Goal: Task Accomplishment & Management: Manage account settings

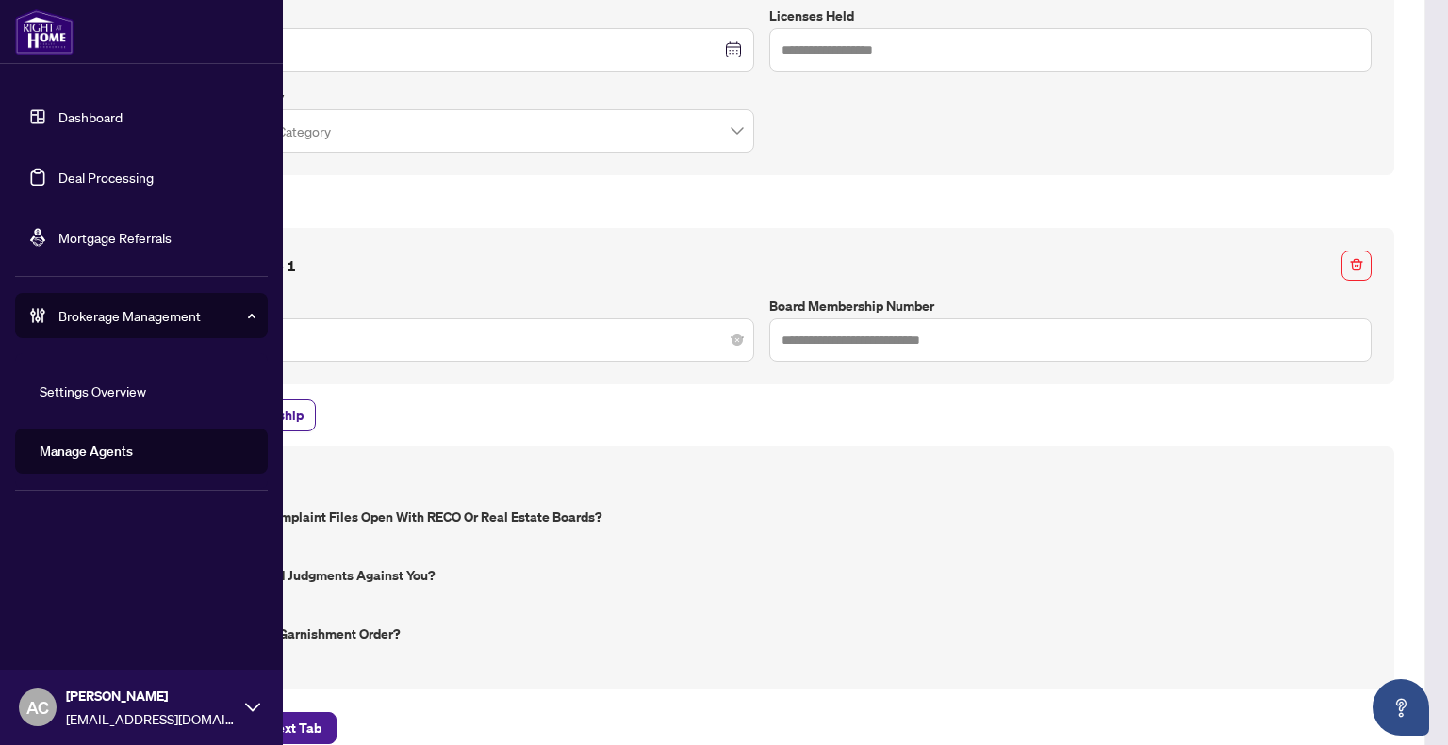
click at [58, 108] on link "Dashboard" at bounding box center [90, 116] width 64 height 17
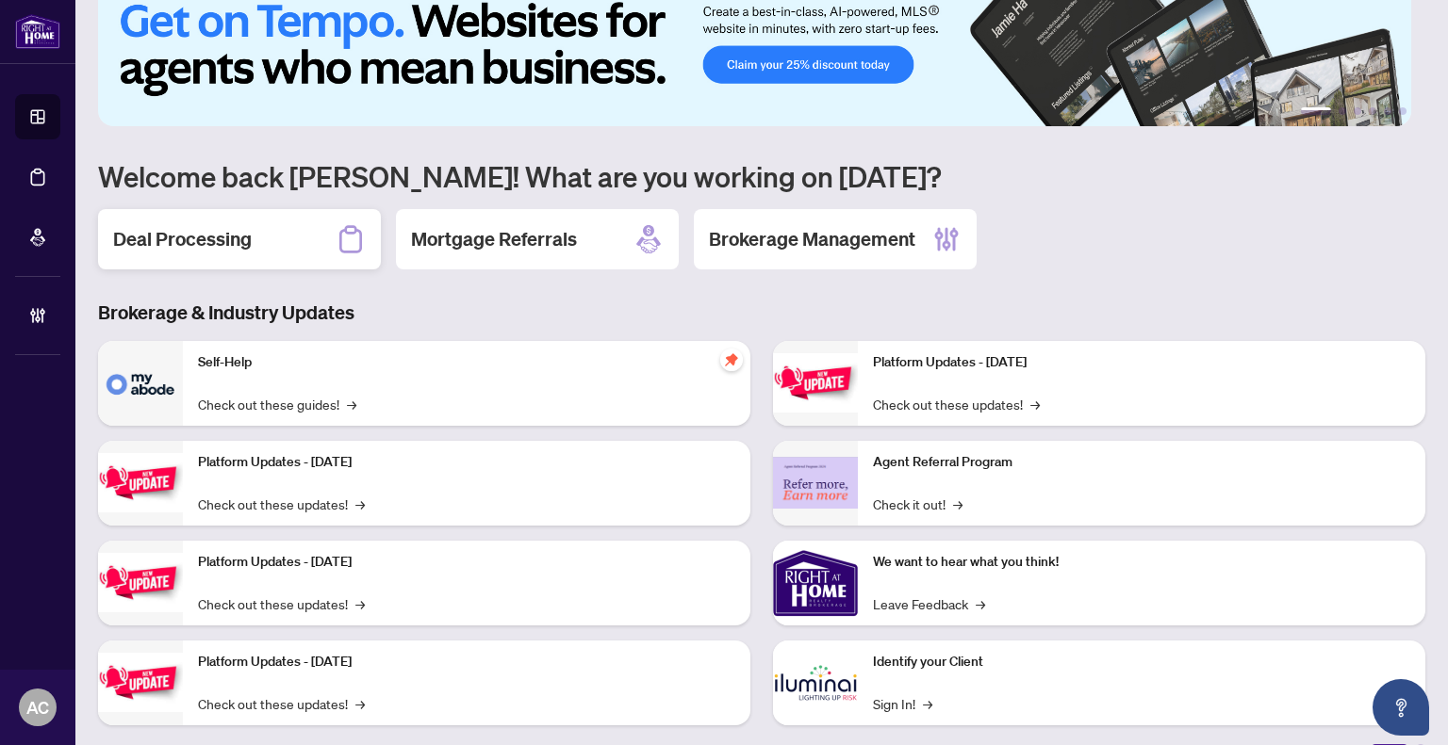
click at [212, 250] on div "Deal Processing" at bounding box center [239, 239] width 283 height 60
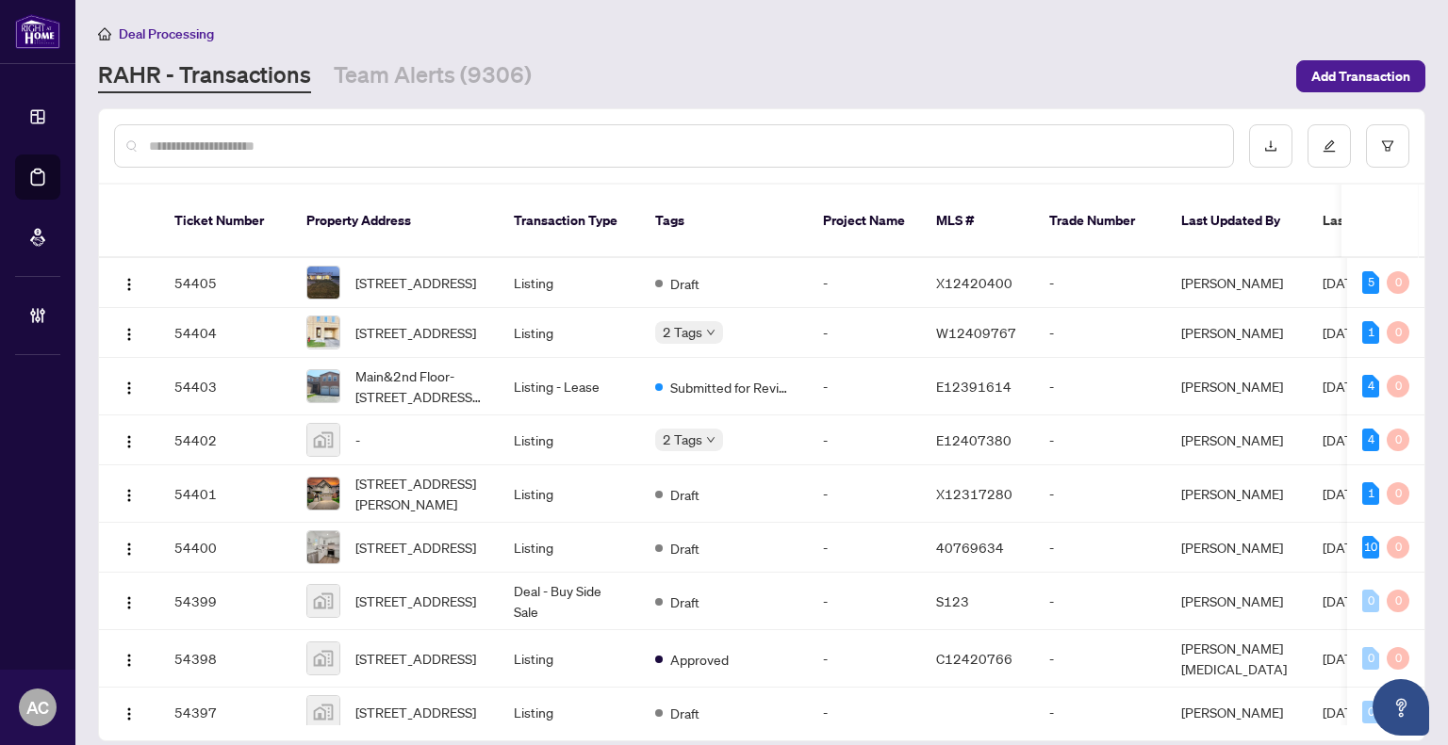
click at [272, 150] on input "text" at bounding box center [683, 146] width 1069 height 21
paste input "**********"
type input "**********"
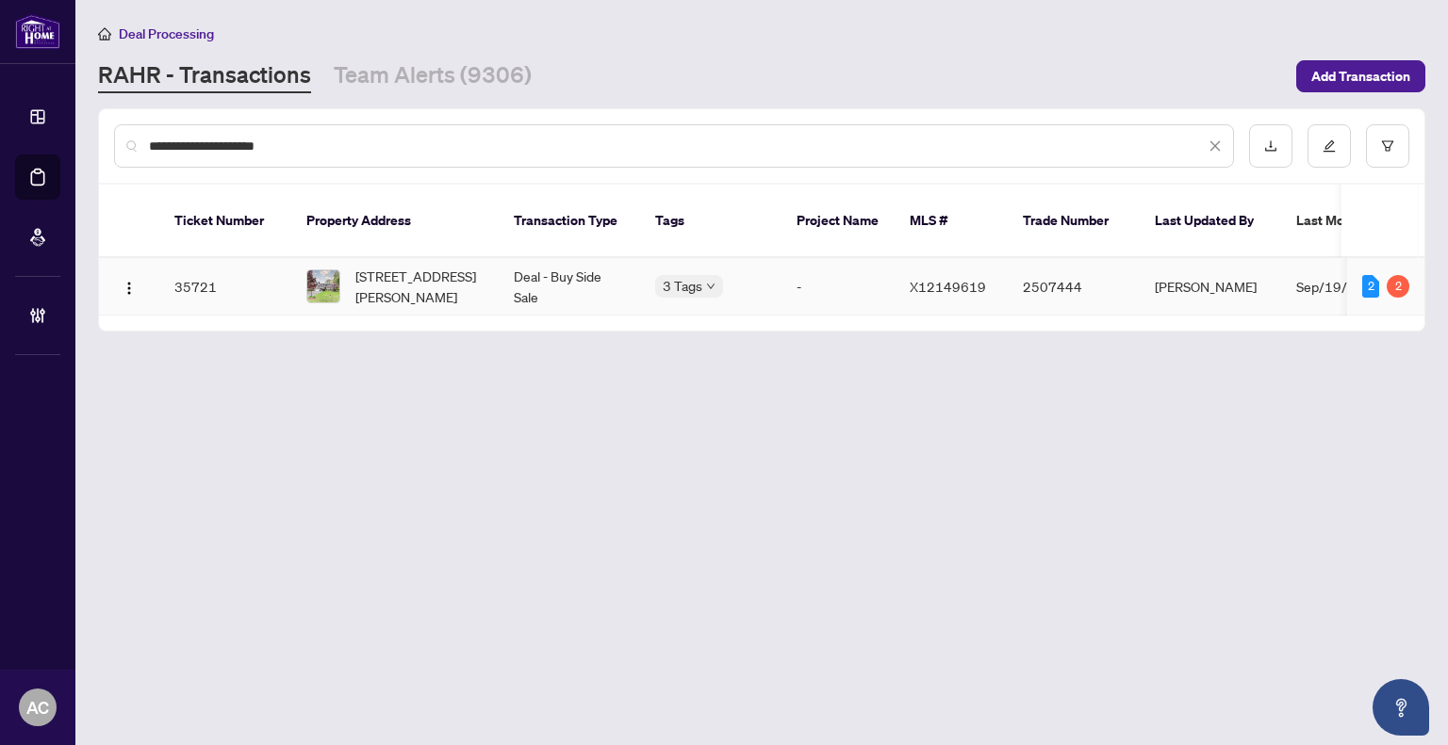
click at [432, 274] on span "[STREET_ADDRESS][PERSON_NAME]" at bounding box center [419, 286] width 128 height 41
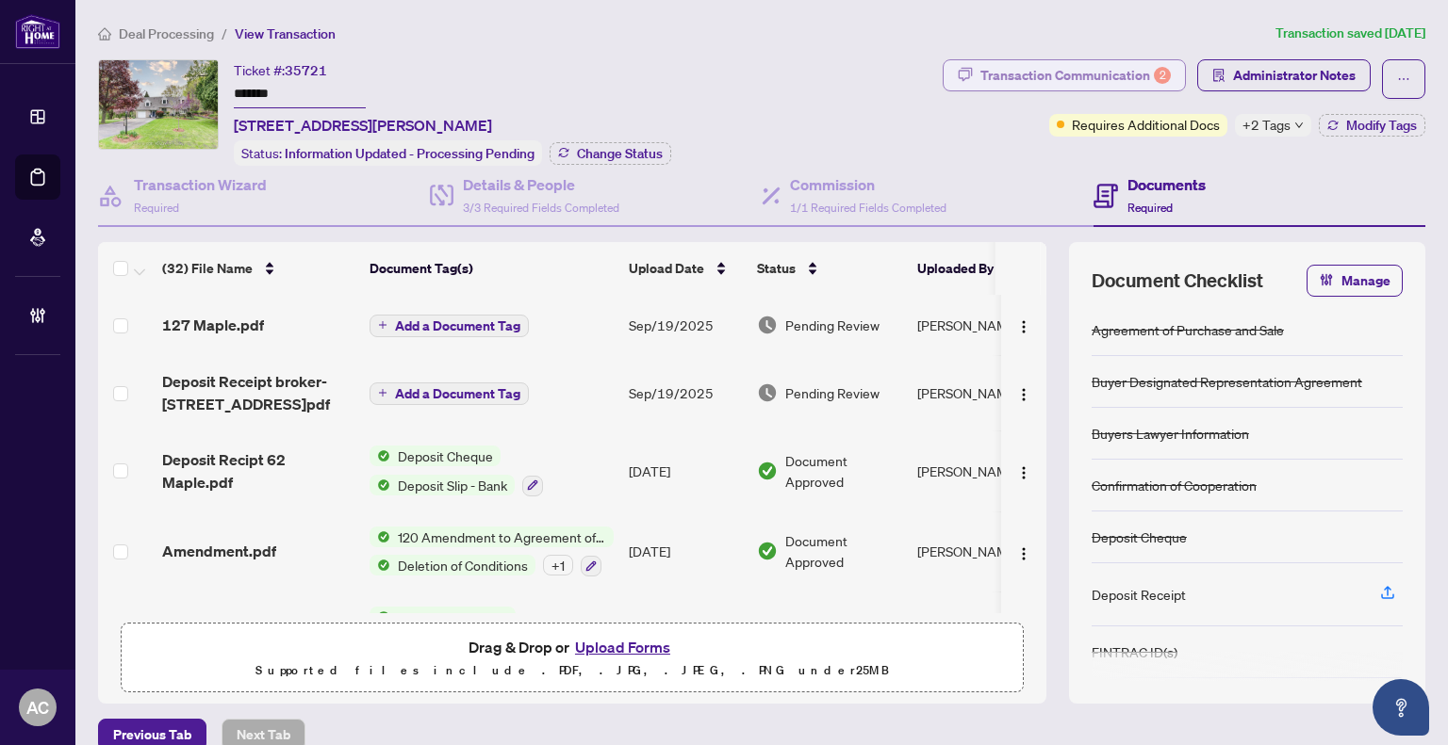
click at [1052, 73] on div "Transaction Communication 2" at bounding box center [1075, 75] width 190 height 30
type textarea "**********"
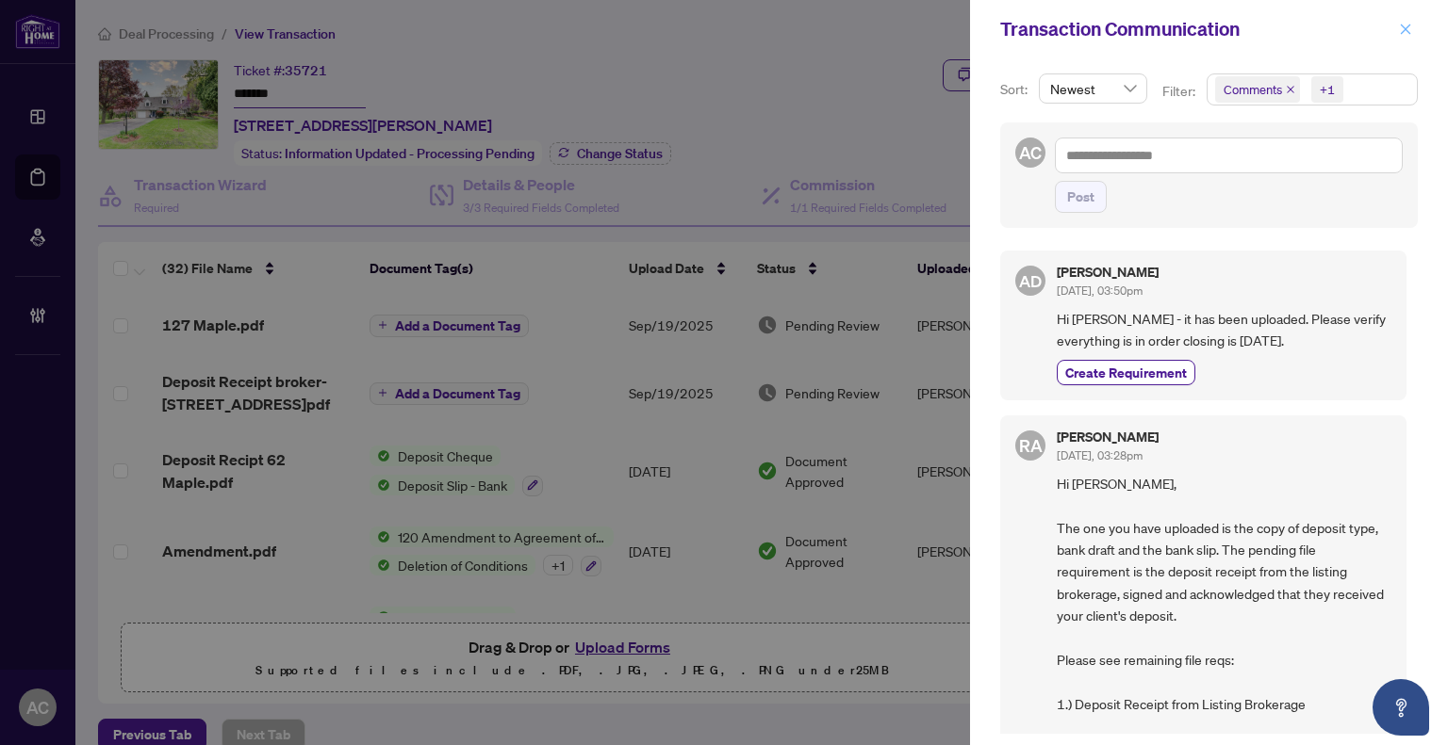
click at [1407, 23] on icon "close" at bounding box center [1405, 29] width 13 height 13
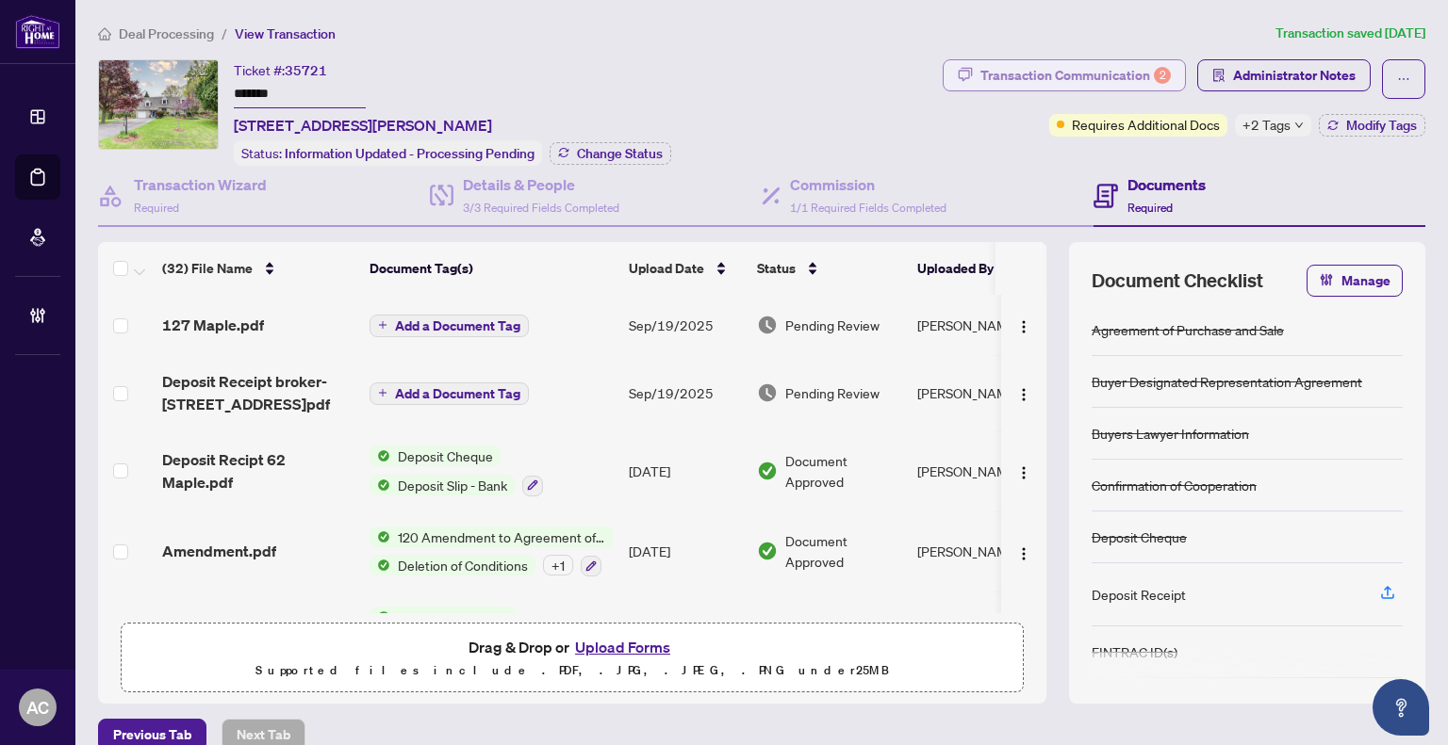
click at [1102, 85] on div "Transaction Communication 2" at bounding box center [1075, 75] width 190 height 30
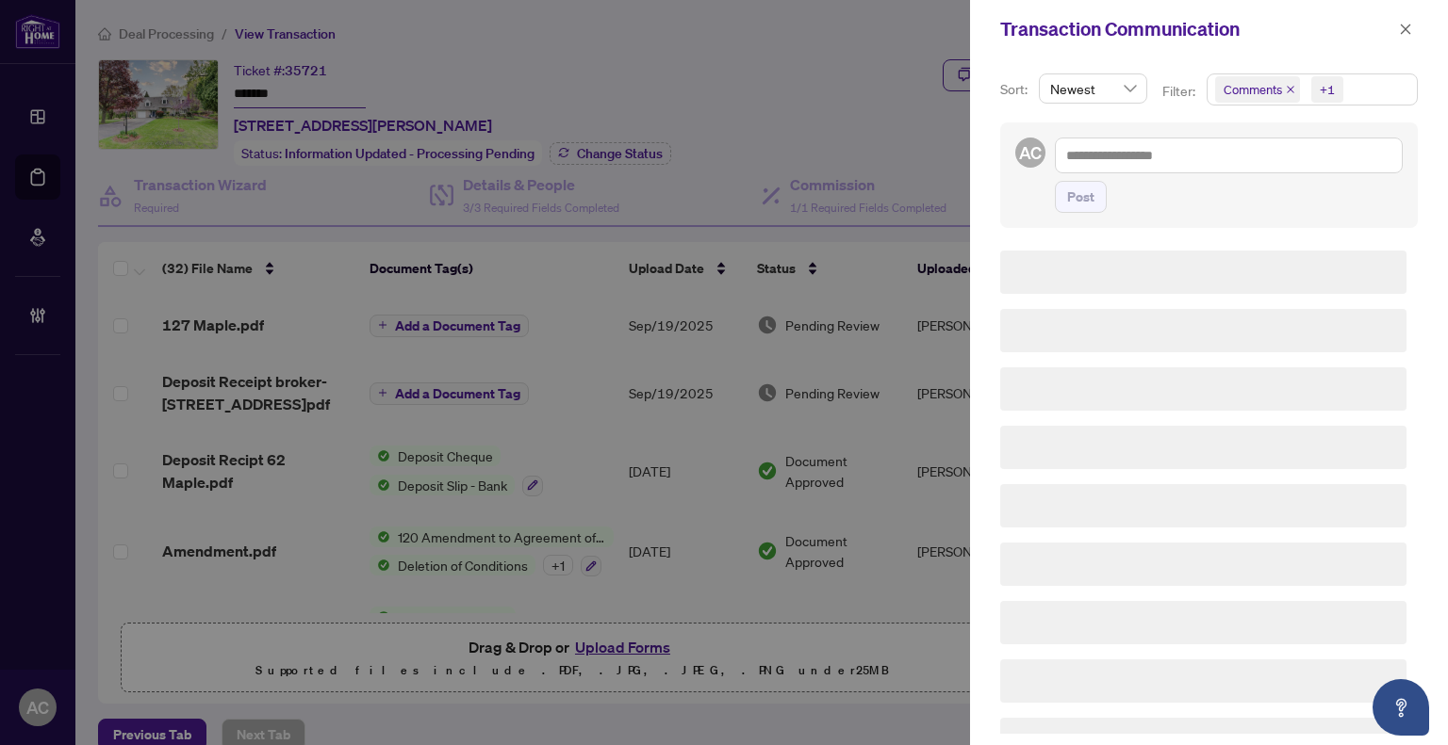
click at [1366, 83] on span "Comments +1" at bounding box center [1311, 89] width 209 height 30
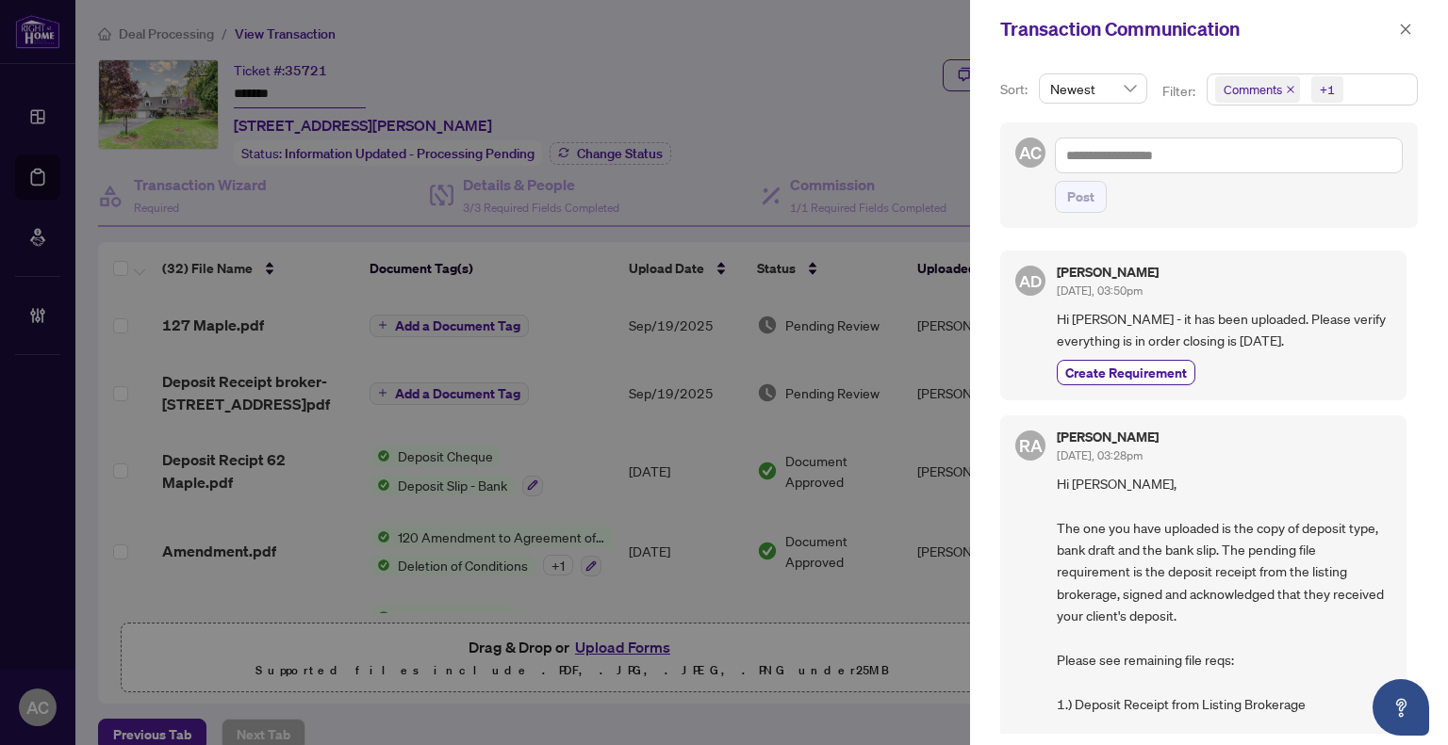
click at [1331, 23] on div "Transaction Communication" at bounding box center [1196, 29] width 393 height 28
click at [1399, 30] on icon "close" at bounding box center [1405, 29] width 13 height 13
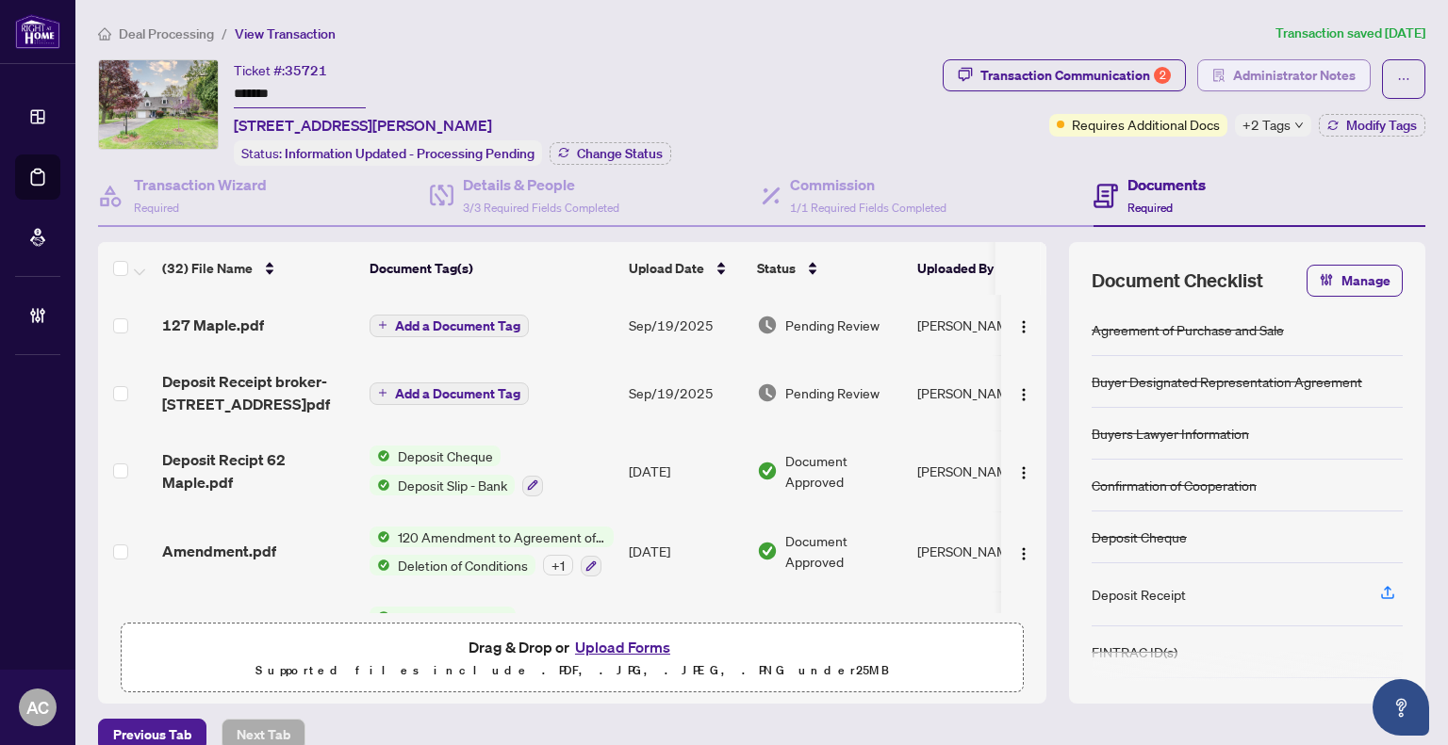
click at [1280, 70] on span "Administrator Notes" at bounding box center [1294, 75] width 123 height 30
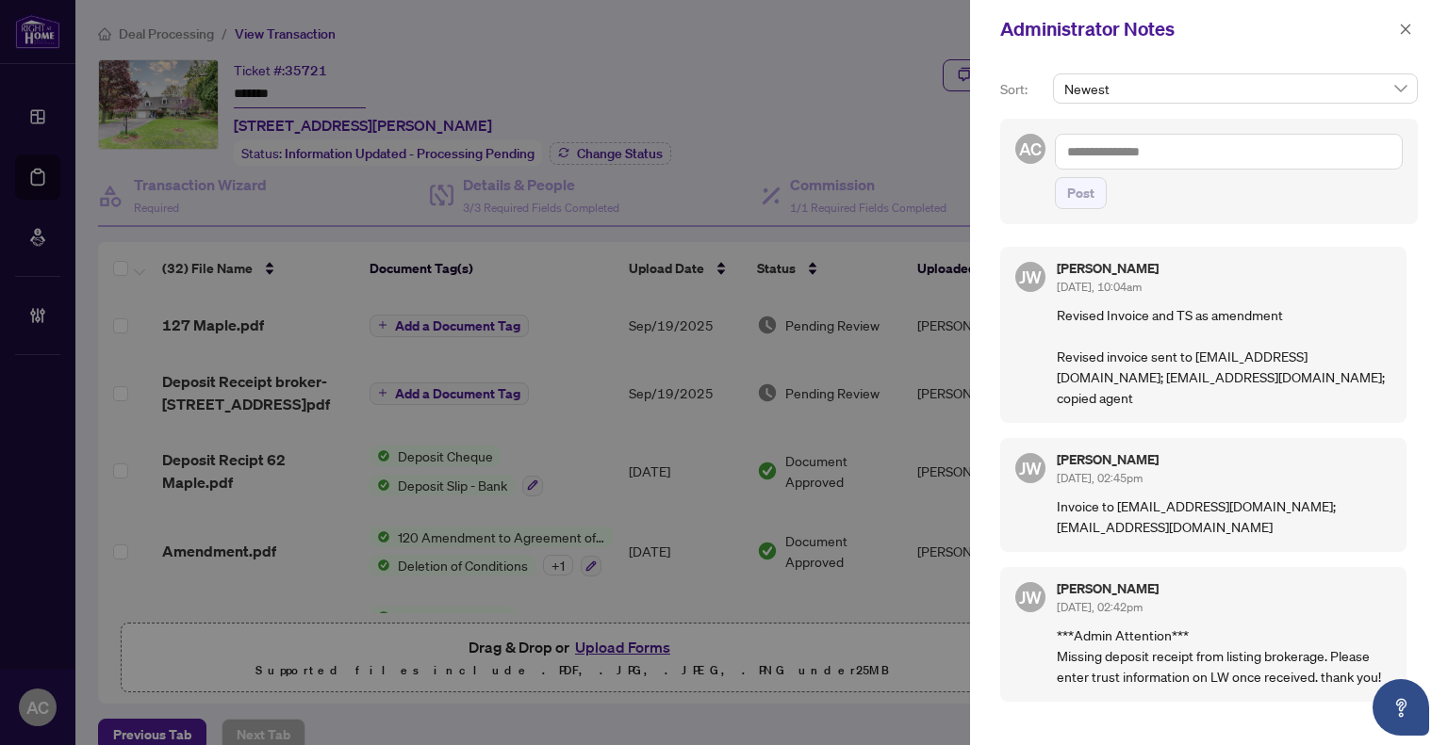
click at [1123, 158] on textarea at bounding box center [1229, 152] width 348 height 36
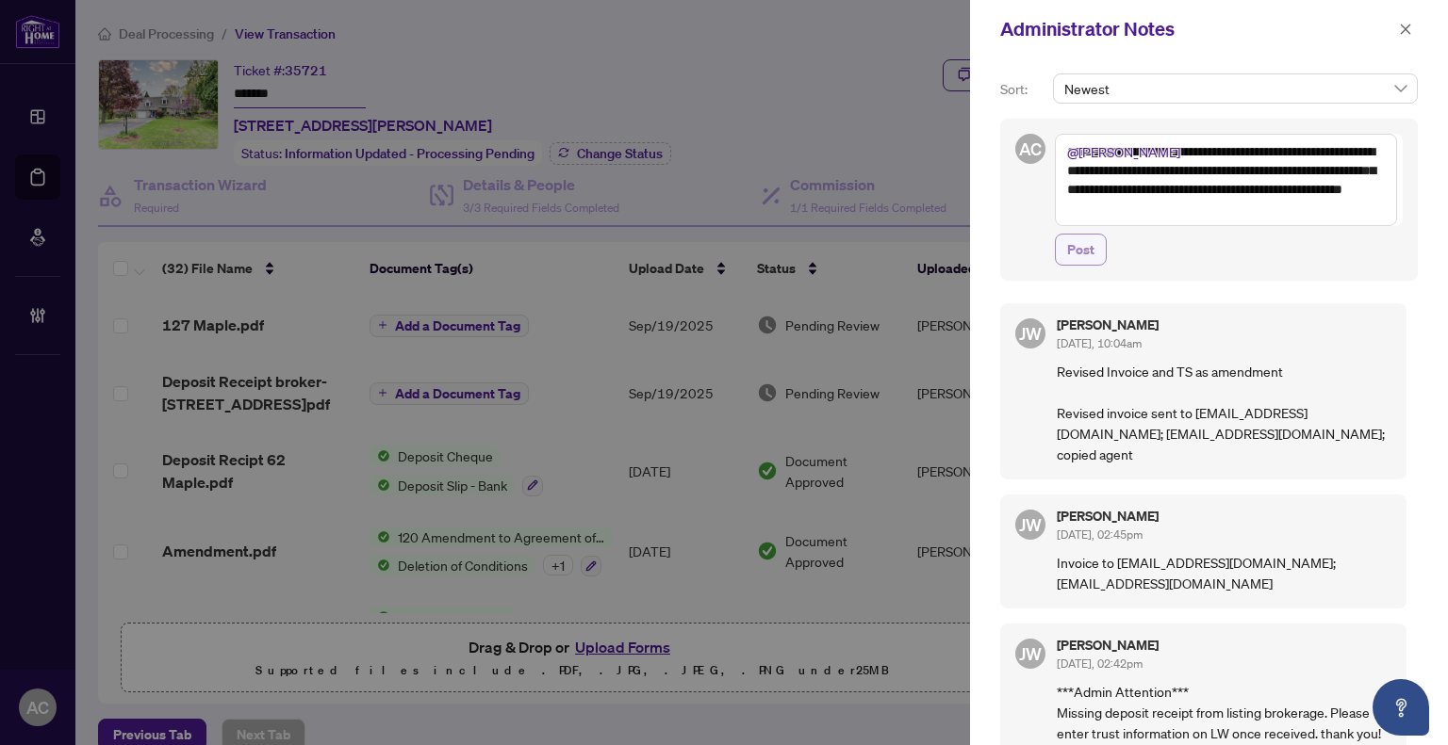
type textarea "**********"
click at [1081, 248] on span "Post" at bounding box center [1080, 250] width 27 height 30
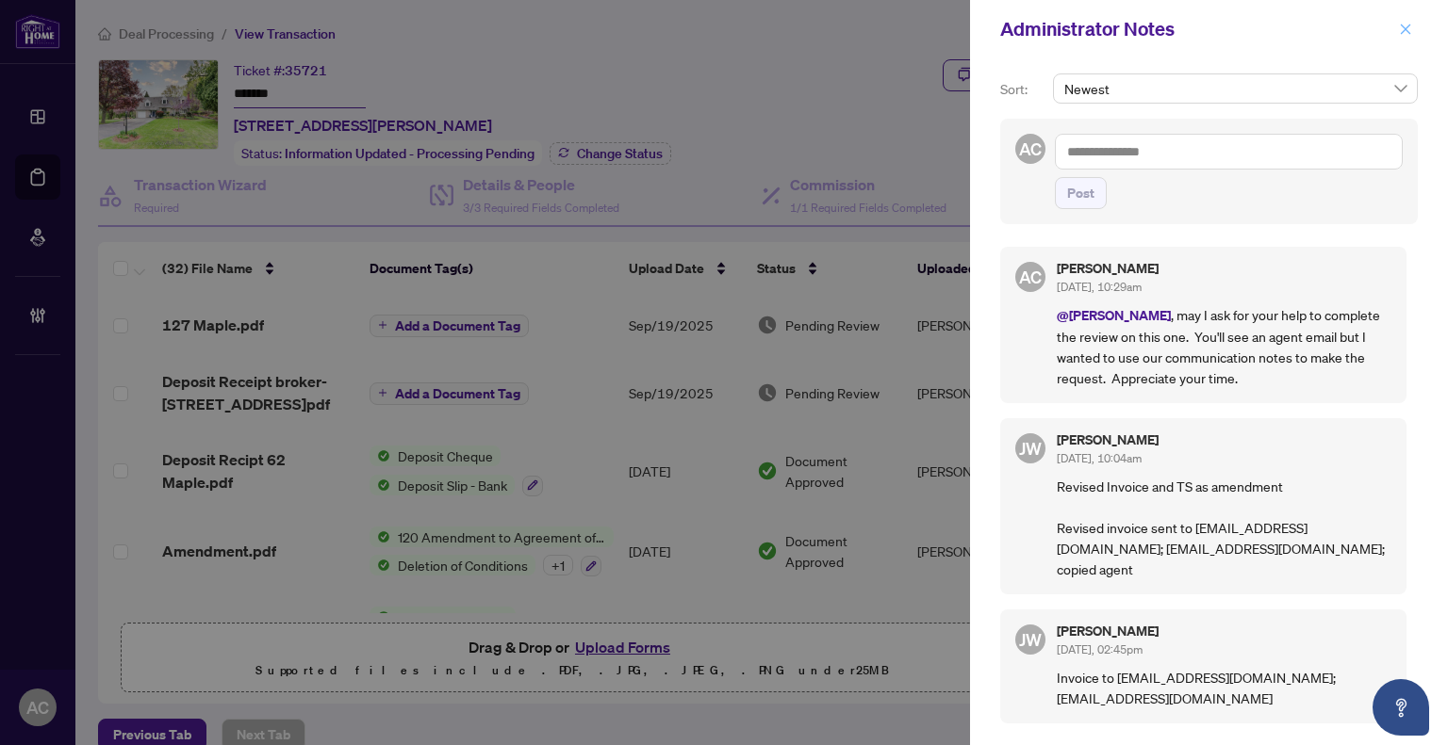
click at [1406, 27] on icon "close" at bounding box center [1405, 29] width 13 height 13
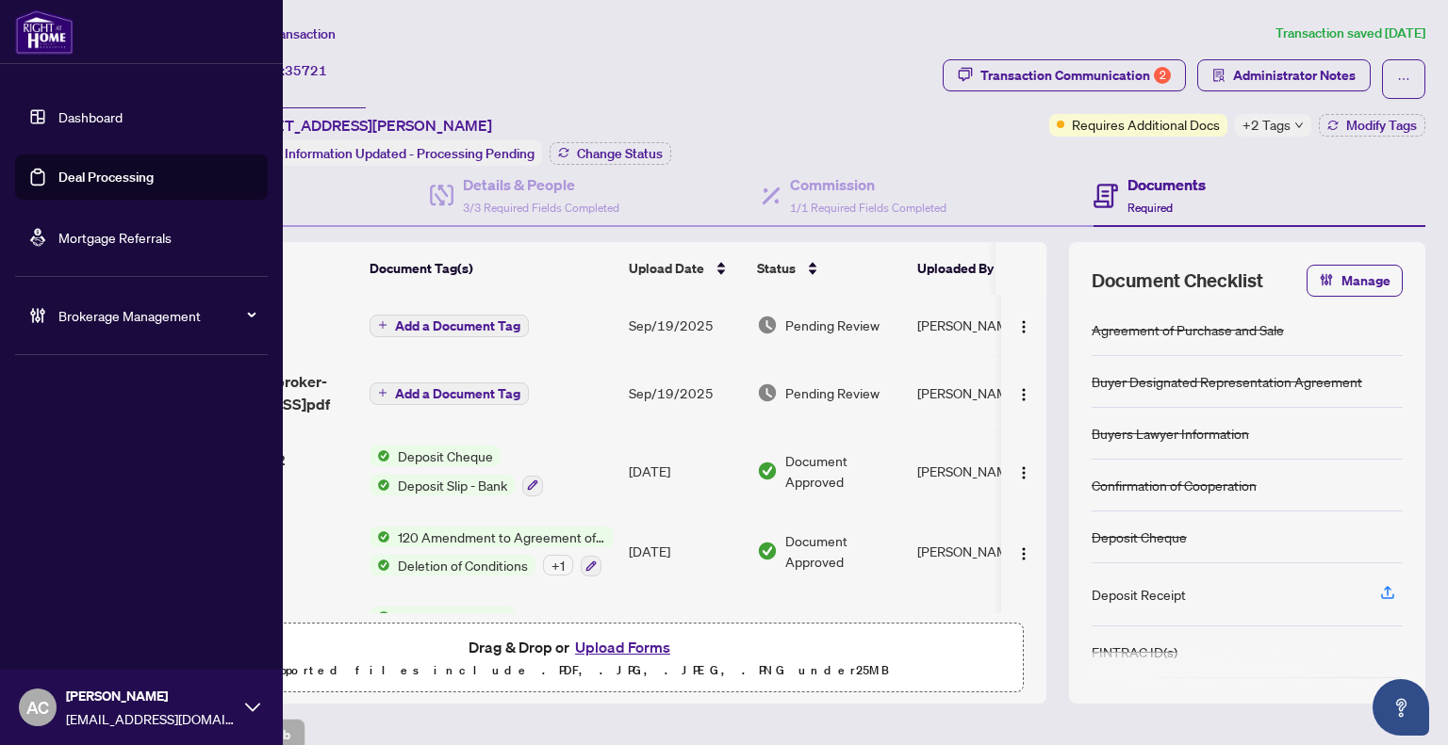
click at [59, 114] on link "Dashboard" at bounding box center [90, 116] width 64 height 17
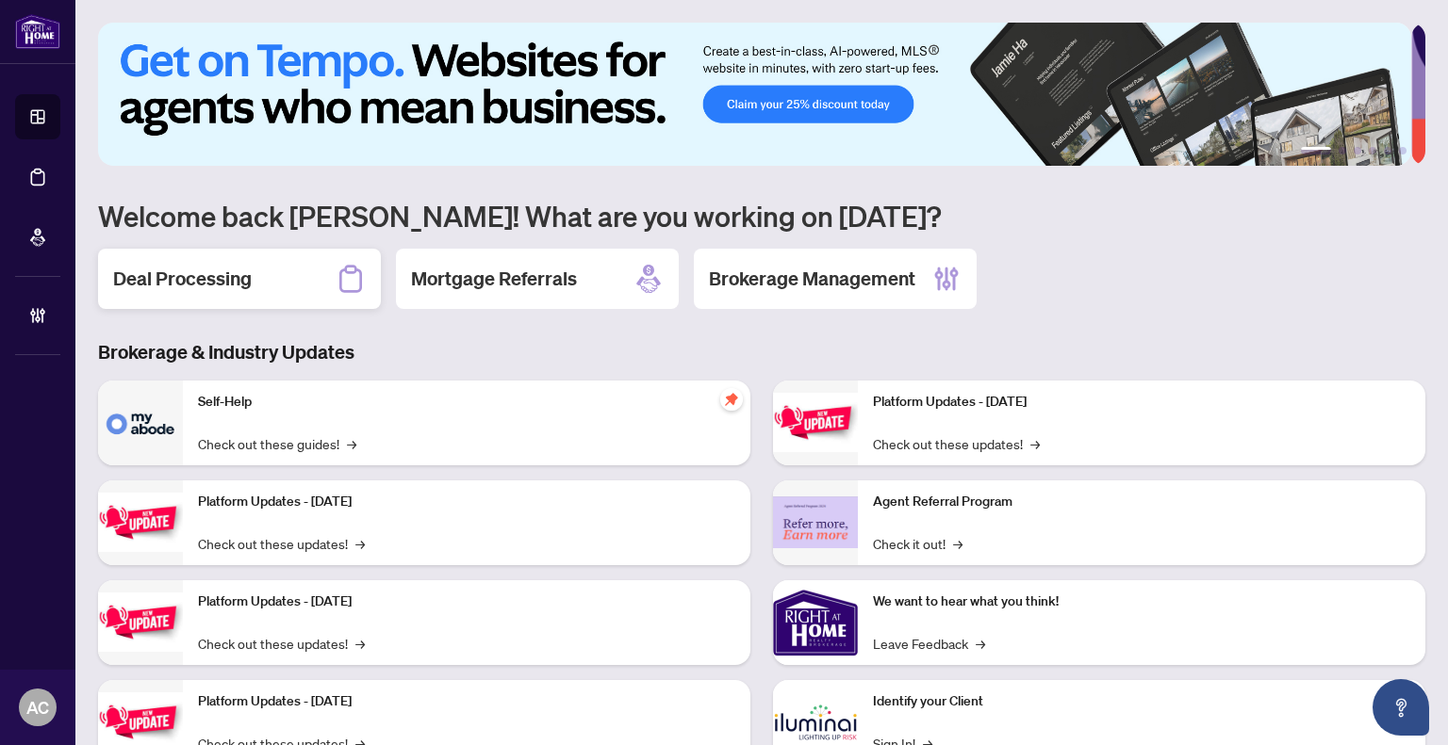
click at [249, 270] on h2 "Deal Processing" at bounding box center [182, 279] width 139 height 26
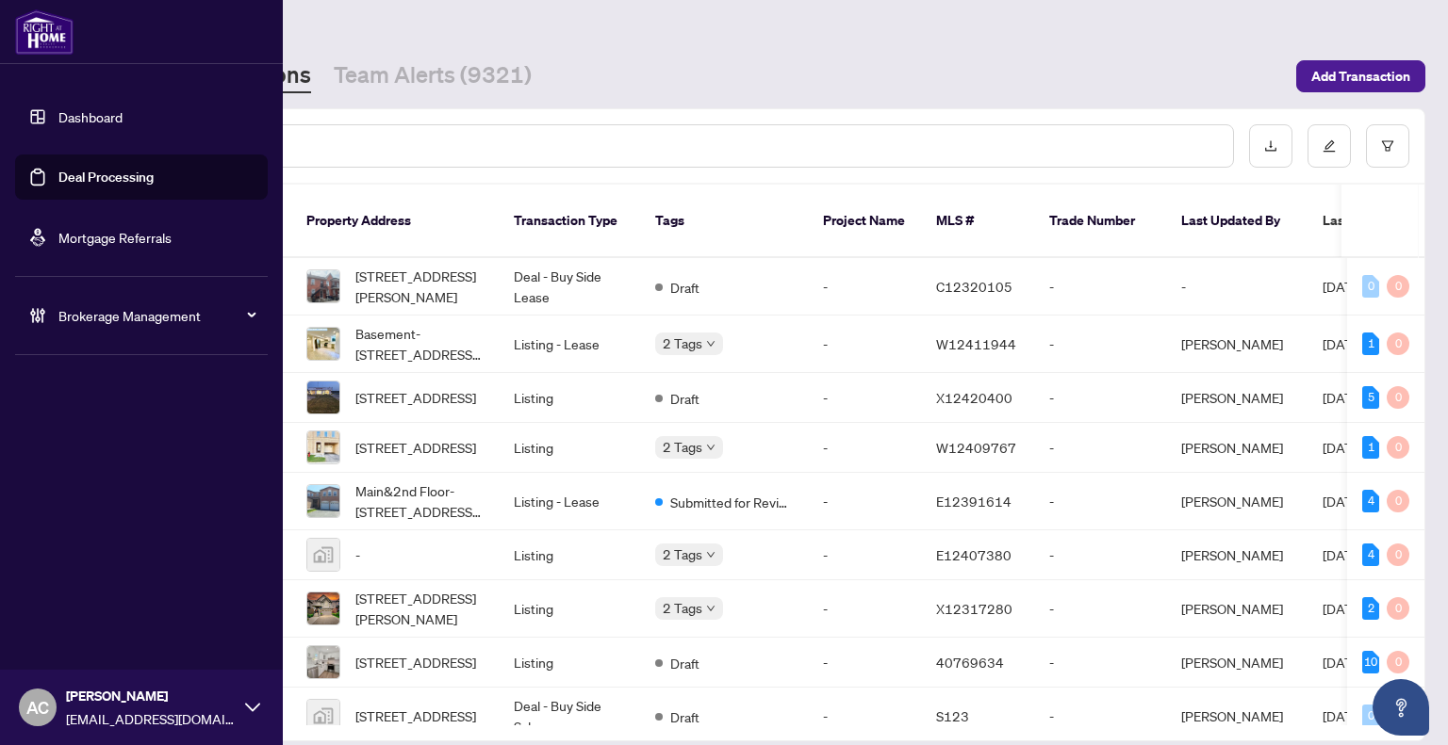
click at [75, 304] on div "Brokerage Management" at bounding box center [141, 315] width 253 height 45
click at [98, 450] on link "Manage Agents" at bounding box center [86, 451] width 93 height 17
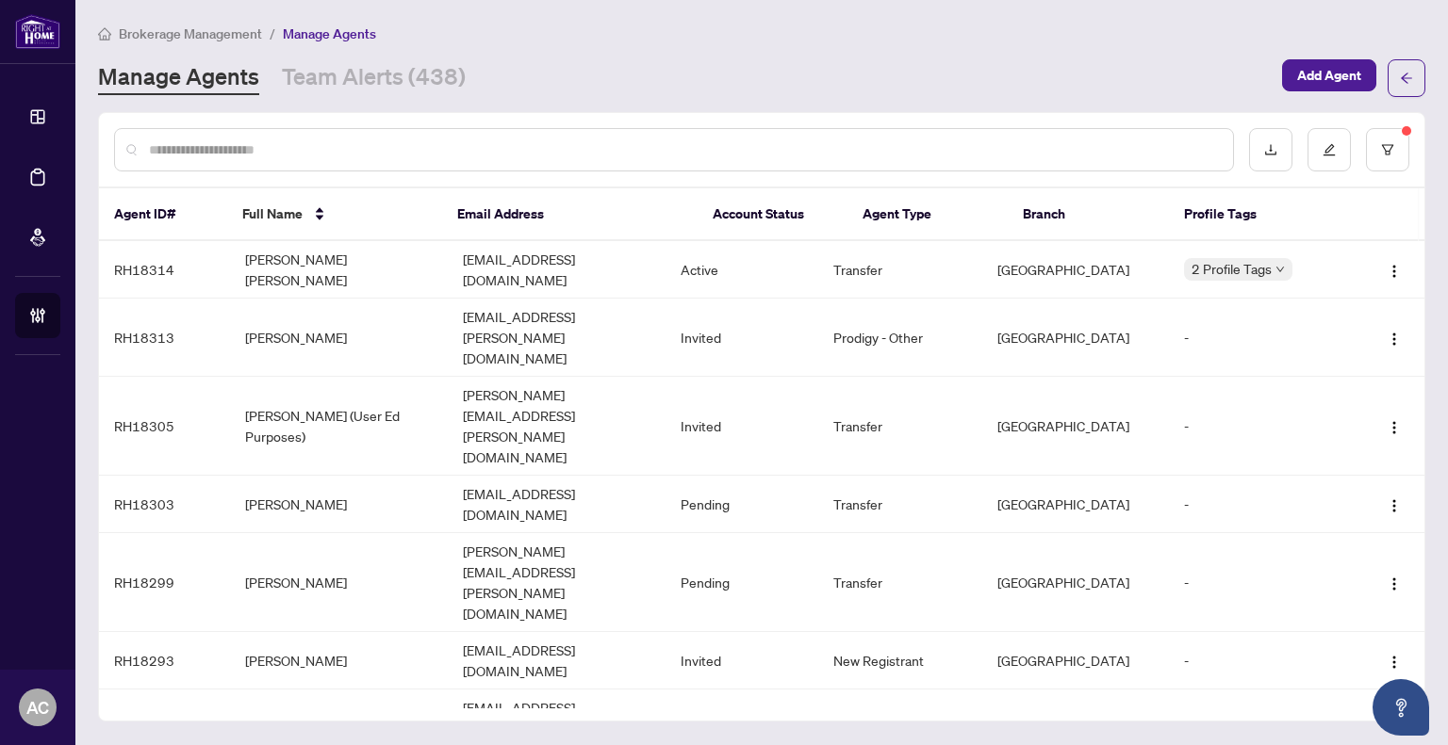
click at [417, 150] on input "text" at bounding box center [683, 149] width 1069 height 21
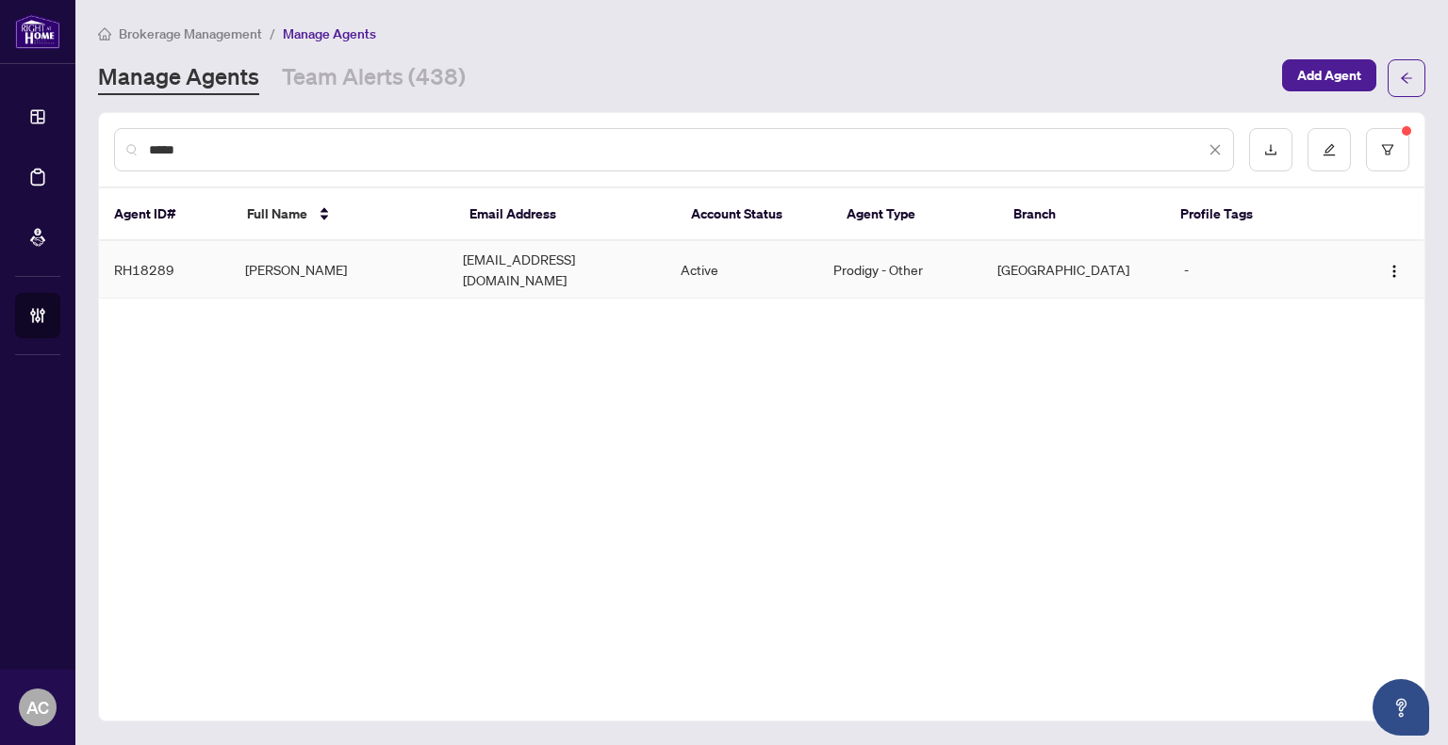
type input "*****"
click at [393, 254] on td "[PERSON_NAME]" at bounding box center [339, 269] width 218 height 57
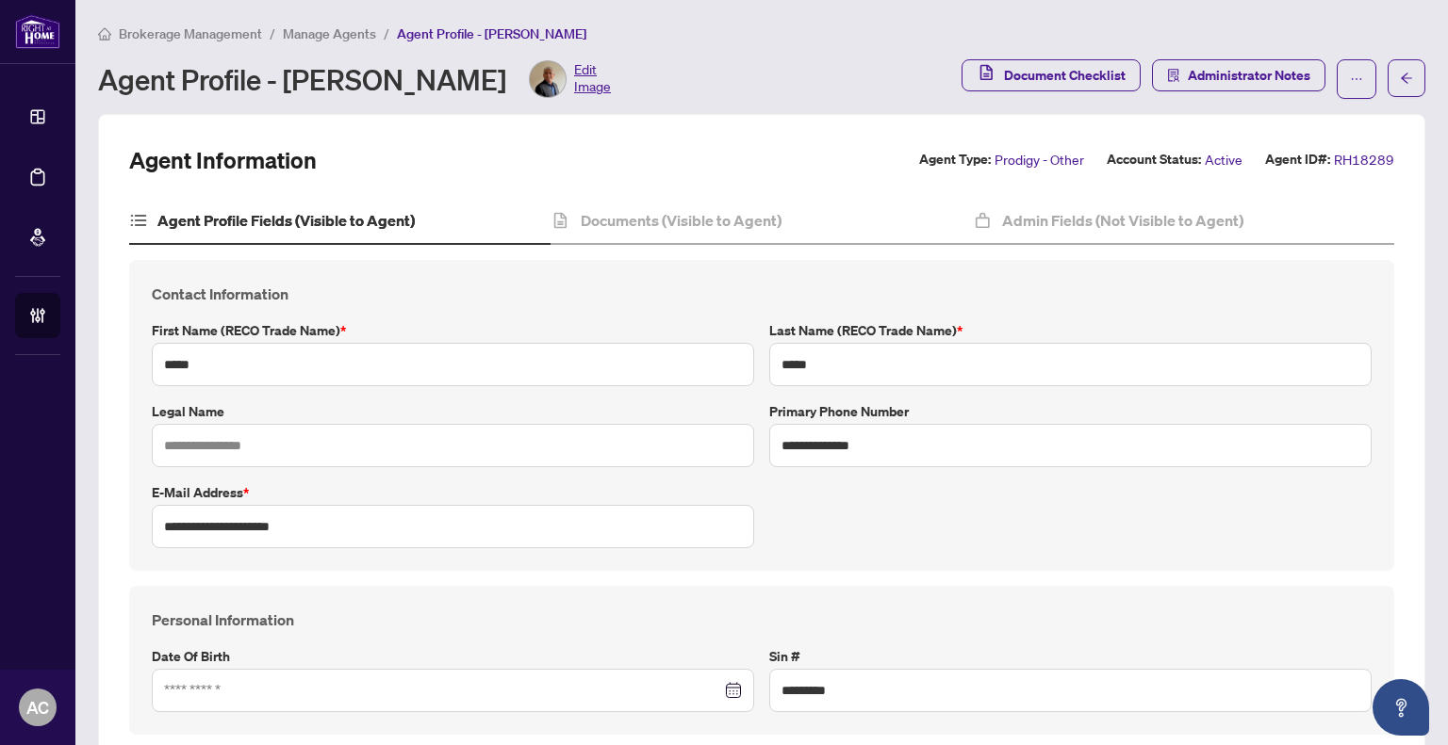
click at [530, 78] on img at bounding box center [548, 79] width 36 height 36
click at [530, 82] on img at bounding box center [548, 79] width 36 height 36
click at [574, 85] on span "Edit Image" at bounding box center [592, 79] width 37 height 38
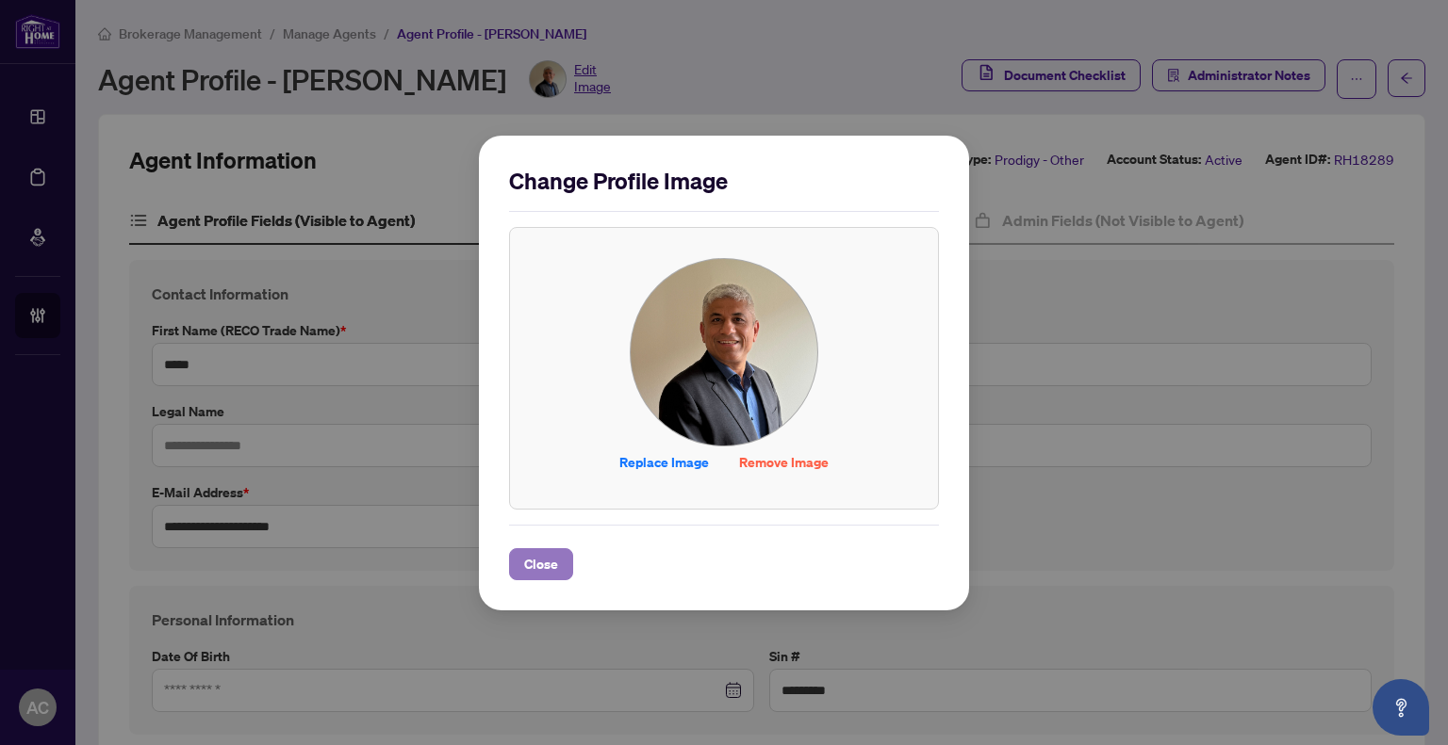
click at [537, 566] on span "Close" at bounding box center [541, 564] width 34 height 30
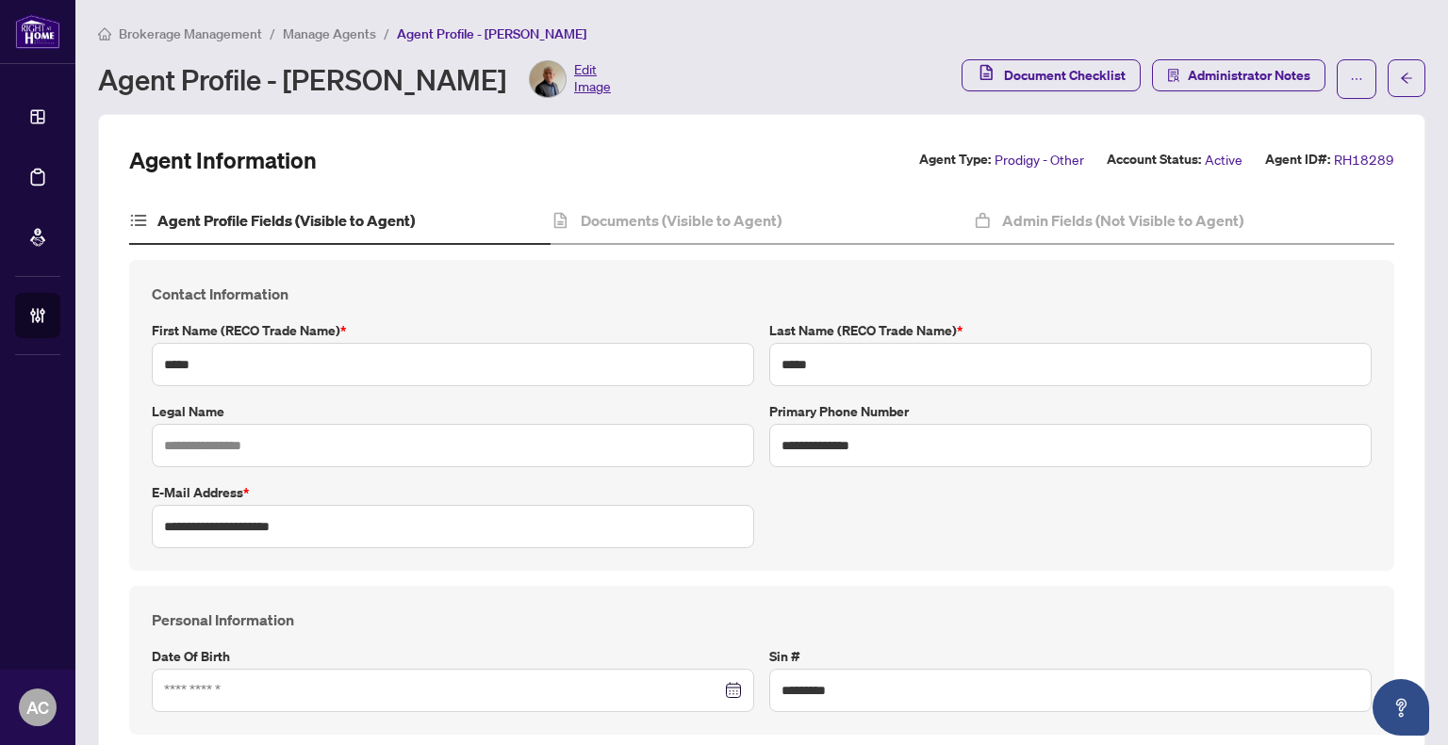
scroll to position [94, 0]
